Goal: Task Accomplishment & Management: Manage account settings

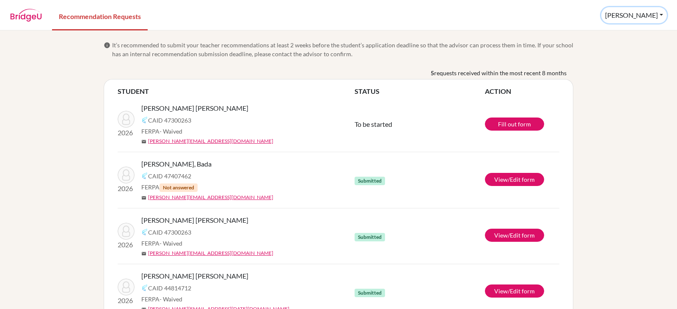
click at [648, 16] on button "[PERSON_NAME]" at bounding box center [634, 15] width 66 height 16
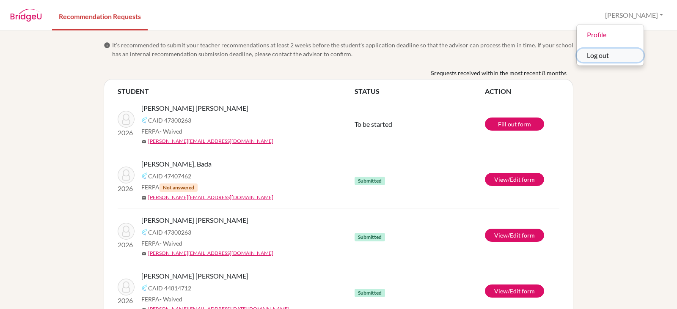
click at [638, 55] on button "Log out" at bounding box center [610, 56] width 67 height 14
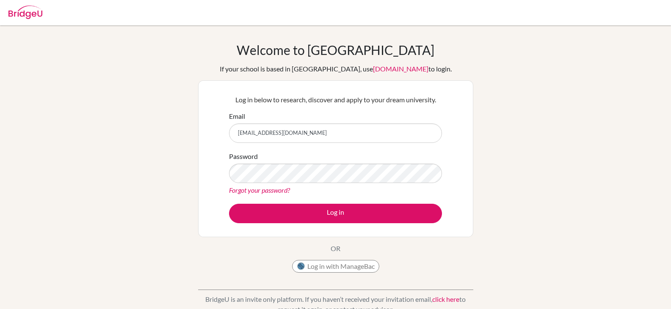
click at [326, 145] on form "Email [EMAIL_ADDRESS][DOMAIN_NAME] Password Forgot your password? Log in" at bounding box center [335, 167] width 213 height 112
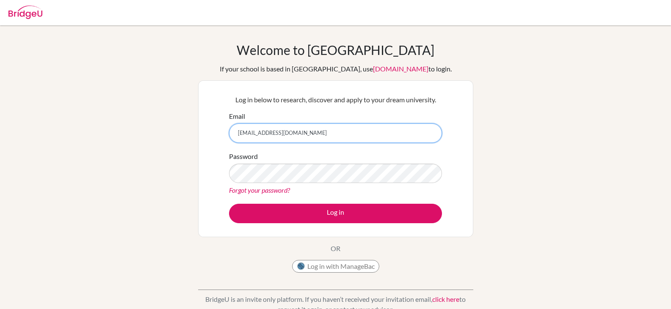
click at [326, 137] on input "[EMAIL_ADDRESS][DOMAIN_NAME]" at bounding box center [335, 133] width 213 height 19
click at [327, 137] on input "[EMAIL_ADDRESS][DOMAIN_NAME]" at bounding box center [335, 133] width 213 height 19
type input "[EMAIL_ADDRESS][DOMAIN_NAME]"
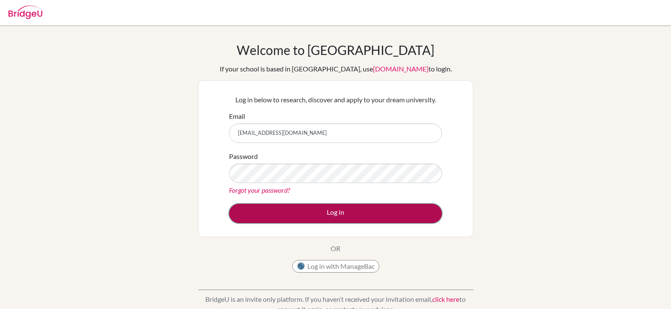
click at [256, 215] on button "Log in" at bounding box center [335, 213] width 213 height 19
